Goal: Task Accomplishment & Management: Use online tool/utility

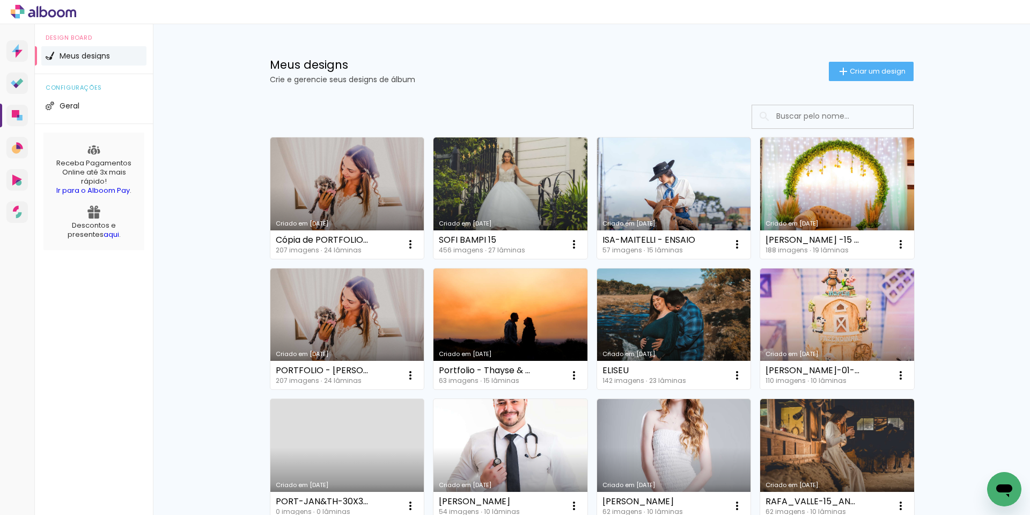
click at [513, 423] on link "Criado em [DATE]" at bounding box center [511, 459] width 154 height 121
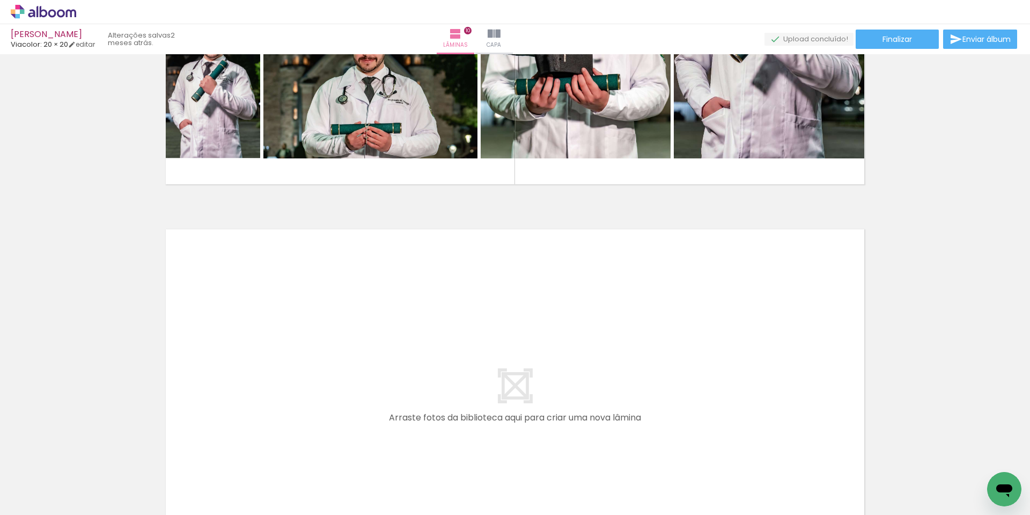
scroll to position [3488, 0]
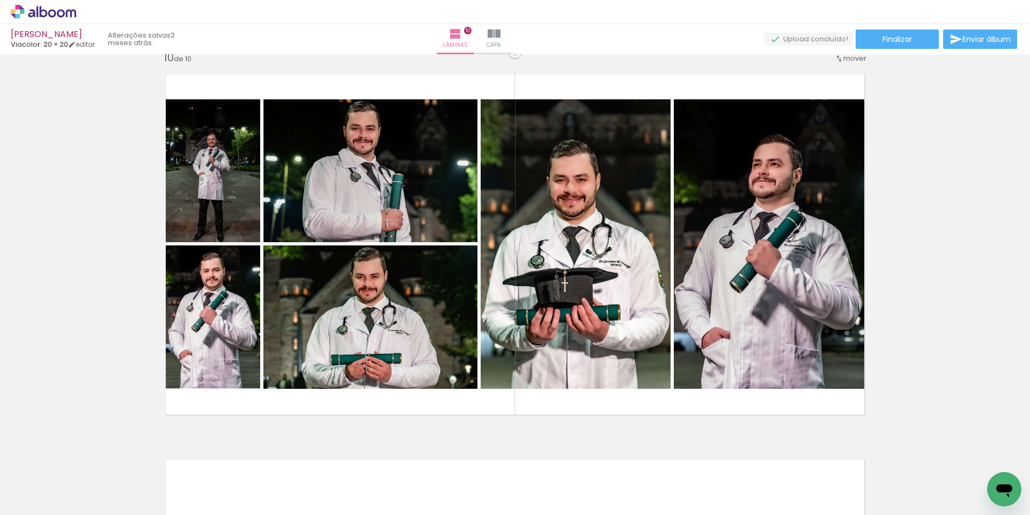
click at [34, 7] on icon at bounding box center [43, 12] width 65 height 14
